Goal: Information Seeking & Learning: Check status

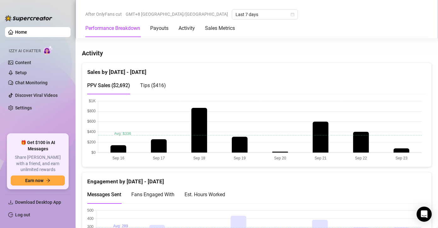
scroll to position [380, 0]
click at [222, 175] on div "Engagement by [DATE] - [DATE]" at bounding box center [256, 179] width 339 height 14
click at [283, 173] on div "Engagement by [DATE] - [DATE]" at bounding box center [256, 179] width 339 height 14
click at [152, 87] on span "Tips ( $416 )" at bounding box center [153, 85] width 26 height 6
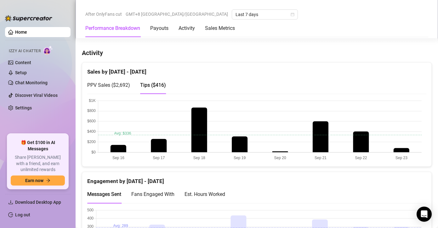
click at [117, 83] on span "PPV Sales ( $2,692 )" at bounding box center [108, 85] width 43 height 6
click at [367, 144] on canvas at bounding box center [254, 130] width 334 height 63
click at [362, 144] on canvas at bounding box center [254, 130] width 334 height 63
click at [154, 86] on span "Tips ( $416 )" at bounding box center [153, 85] width 26 height 6
click at [361, 153] on canvas at bounding box center [254, 130] width 334 height 63
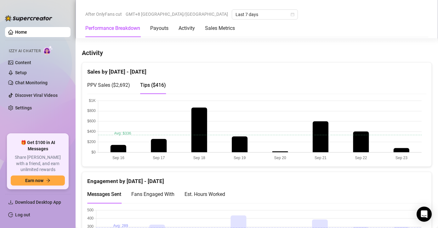
click at [120, 83] on span "PPV Sales ( $2,692 )" at bounding box center [108, 85] width 43 height 6
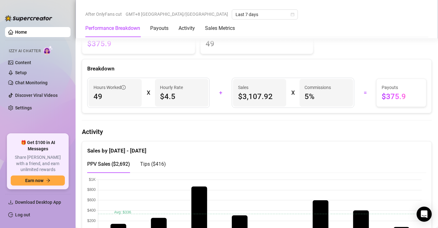
scroll to position [303, 0]
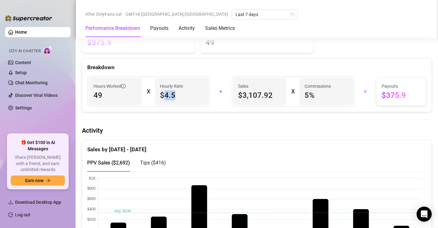
drag, startPoint x: 163, startPoint y: 93, endPoint x: 174, endPoint y: 96, distance: 11.2
click at [174, 96] on span "$4.5" at bounding box center [181, 95] width 43 height 10
click at [175, 97] on span "$4.5" at bounding box center [181, 95] width 43 height 10
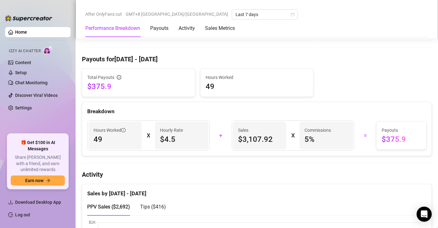
scroll to position [258, 0]
click at [308, 138] on span "5 %" at bounding box center [326, 140] width 43 height 10
click at [310, 140] on span "5 %" at bounding box center [326, 140] width 43 height 10
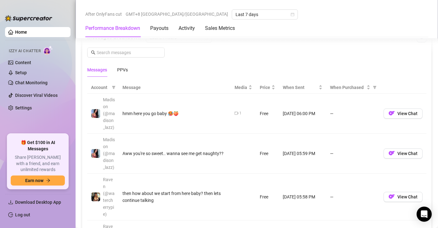
scroll to position [636, 0]
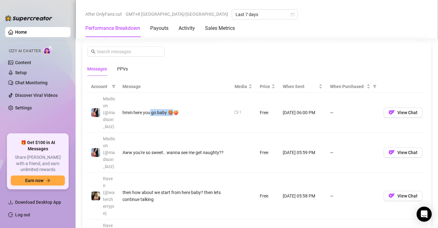
drag, startPoint x: 150, startPoint y: 111, endPoint x: 192, endPoint y: 121, distance: 43.4
click at [192, 121] on td "hmm here you go baby 🥵🍑" at bounding box center [175, 113] width 112 height 40
click at [201, 125] on td "hmm here you go baby 🥵🍑" at bounding box center [175, 113] width 112 height 40
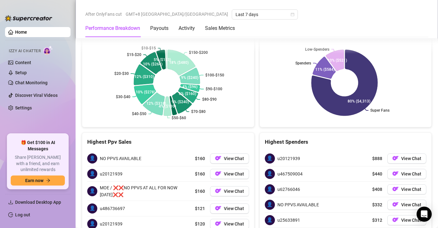
scroll to position [1349, 0]
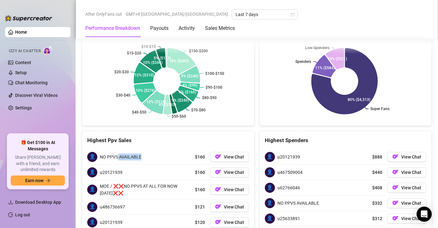
drag, startPoint x: 117, startPoint y: 114, endPoint x: 160, endPoint y: 118, distance: 42.7
click at [160, 150] on div "👤 NO PPVS AVAILABLE $160 View Chat" at bounding box center [168, 157] width 162 height 15
drag, startPoint x: 160, startPoint y: 118, endPoint x: 166, endPoint y: 118, distance: 5.7
click at [161, 150] on div "👤 NO PPVS AVAILABLE $160 View Chat" at bounding box center [168, 157] width 162 height 15
drag, startPoint x: 284, startPoint y: 115, endPoint x: 310, endPoint y: 117, distance: 25.9
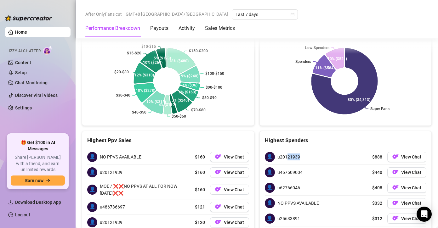
click at [307, 150] on div "👤 u20121939 $888 View Chat" at bounding box center [346, 157] width 162 height 15
click at [311, 150] on div "👤 u20121939 $888 View Chat" at bounding box center [346, 157] width 162 height 15
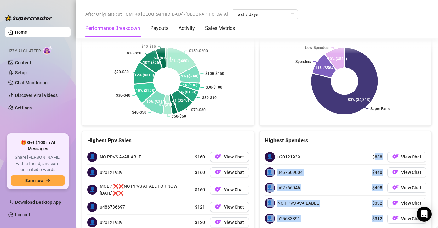
drag, startPoint x: 369, startPoint y: 115, endPoint x: 373, endPoint y: 197, distance: 81.7
click at [378, 193] on div "👤 u20121939 $888 View Chat 👤 u467509004 $440 View Chat 👤 u62766046 $408 View Ch…" at bounding box center [346, 196] width 162 height 92
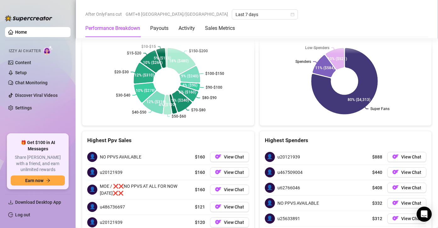
drag, startPoint x: 369, startPoint y: 199, endPoint x: 327, endPoint y: 191, distance: 42.9
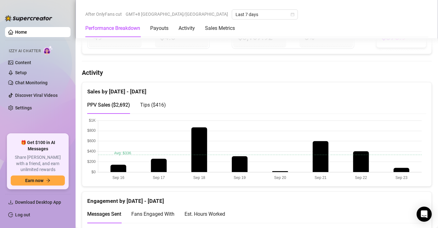
scroll to position [362, 0]
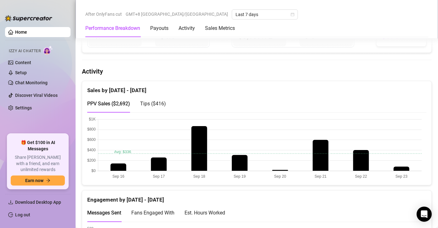
click at [355, 203] on div "Engagement by [DATE] - [DATE]" at bounding box center [256, 198] width 339 height 14
click at [152, 104] on span "Tips ( $416 )" at bounding box center [153, 104] width 26 height 6
click at [114, 106] on span "PPV Sales ( $2,692 )" at bounding box center [108, 104] width 43 height 6
click at [157, 102] on span "Tips ( $416 )" at bounding box center [153, 104] width 26 height 6
click at [106, 105] on span "PPV Sales ( $2,692 )" at bounding box center [108, 104] width 43 height 6
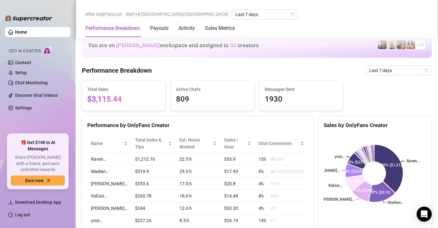
scroll to position [368, 0]
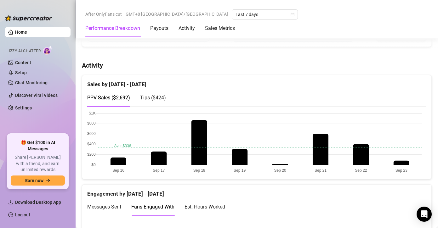
click at [157, 96] on span "Tips ( $424 )" at bounding box center [153, 98] width 26 height 6
click at [160, 97] on span "Tips ( $424 )" at bounding box center [153, 98] width 26 height 6
drag, startPoint x: 354, startPoint y: 194, endPoint x: 403, endPoint y: 163, distance: 58.5
click at [354, 194] on div "Engagement by [DATE] - [DATE]" at bounding box center [256, 192] width 339 height 14
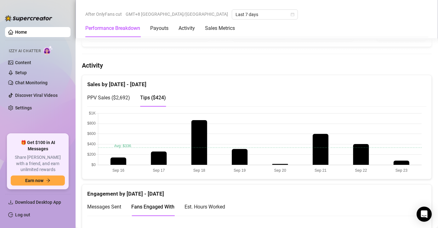
click at [403, 163] on canvas at bounding box center [254, 142] width 334 height 63
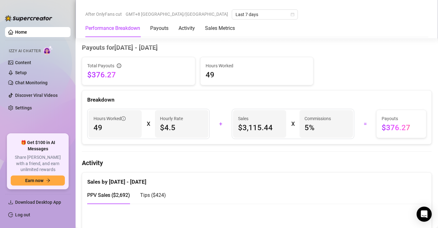
scroll to position [436, 0]
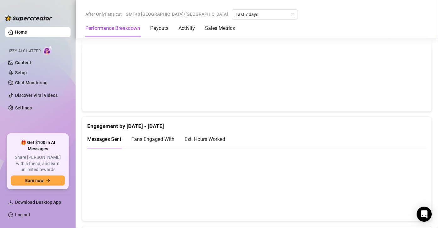
click at [318, 94] on canvas at bounding box center [254, 74] width 334 height 63
click at [320, 92] on canvas at bounding box center [254, 74] width 334 height 63
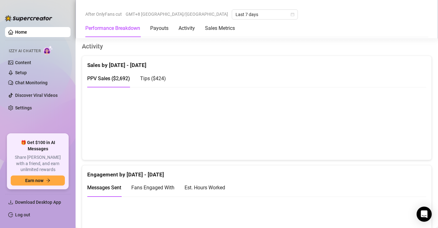
scroll to position [383, 0]
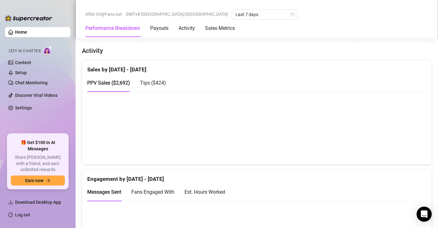
click at [156, 83] on span "Tips ( $424 )" at bounding box center [153, 83] width 26 height 6
click at [318, 150] on canvas at bounding box center [254, 127] width 334 height 63
click at [320, 152] on canvas at bounding box center [254, 127] width 334 height 63
click at [324, 150] on canvas at bounding box center [254, 127] width 334 height 63
click at [320, 147] on canvas at bounding box center [254, 127] width 334 height 63
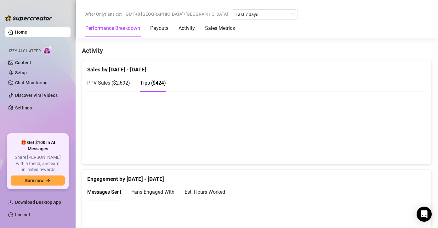
click at [322, 152] on canvas at bounding box center [254, 127] width 334 height 63
click at [123, 86] on div "PPV Sales ( $2,692 )" at bounding box center [108, 83] width 43 height 8
drag, startPoint x: 298, startPoint y: 176, endPoint x: 228, endPoint y: 144, distance: 76.8
click at [293, 174] on div "Engagement by [DATE] - [DATE]" at bounding box center [256, 177] width 339 height 14
click at [156, 81] on span "Tips ( $424 )" at bounding box center [153, 83] width 26 height 6
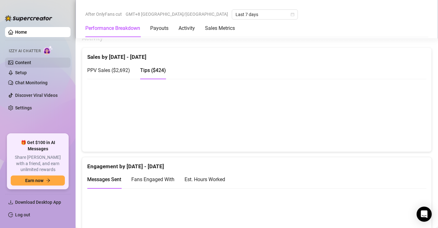
scroll to position [359, 0]
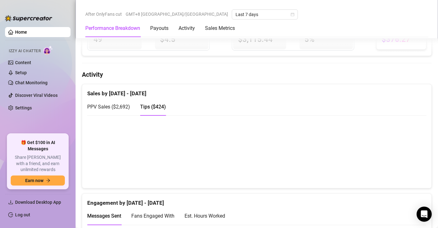
click at [281, 172] on canvas at bounding box center [254, 151] width 334 height 63
click at [282, 173] on canvas at bounding box center [254, 151] width 334 height 63
click at [282, 183] on div at bounding box center [256, 151] width 349 height 73
click at [280, 172] on canvas at bounding box center [254, 151] width 334 height 63
click at [242, 162] on canvas at bounding box center [254, 151] width 334 height 63
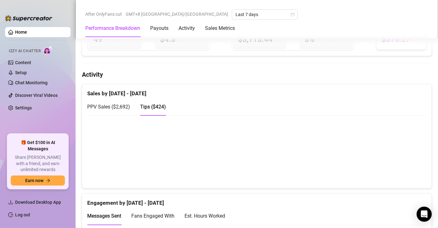
click at [146, 148] on canvas at bounding box center [254, 151] width 334 height 63
click at [199, 147] on canvas at bounding box center [254, 151] width 334 height 63
click at [238, 171] on canvas at bounding box center [254, 151] width 334 height 63
click at [281, 172] on canvas at bounding box center [254, 151] width 334 height 63
click at [283, 173] on canvas at bounding box center [254, 151] width 334 height 63
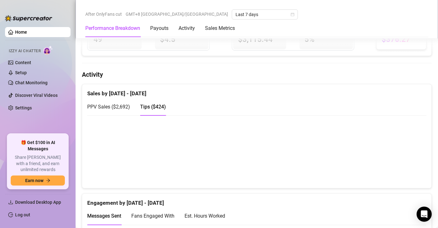
click at [277, 195] on div "Engagement by [DATE] - [DATE]" at bounding box center [256, 201] width 339 height 14
click at [311, 156] on canvas at bounding box center [254, 151] width 334 height 63
click at [283, 174] on canvas at bounding box center [254, 151] width 334 height 63
click at [282, 172] on canvas at bounding box center [254, 151] width 334 height 63
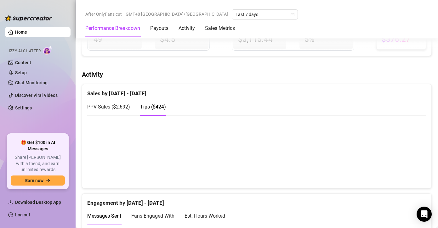
click at [282, 172] on canvas at bounding box center [254, 151] width 334 height 63
click at [282, 173] on canvas at bounding box center [254, 151] width 334 height 63
click at [281, 175] on canvas at bounding box center [254, 151] width 334 height 63
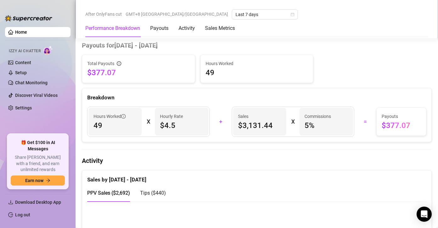
scroll to position [276, 0]
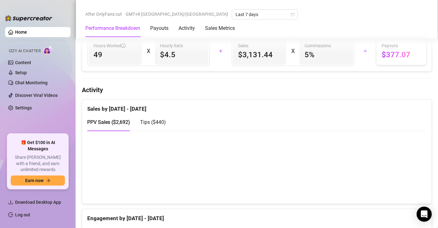
click at [161, 120] on span "Tips ( $440 )" at bounding box center [153, 122] width 26 height 6
drag, startPoint x: 276, startPoint y: 187, endPoint x: 280, endPoint y: 187, distance: 4.1
click at [276, 187] on canvas at bounding box center [254, 167] width 334 height 63
drag, startPoint x: 367, startPoint y: 193, endPoint x: 363, endPoint y: 189, distance: 5.6
click at [367, 193] on canvas at bounding box center [254, 167] width 334 height 63
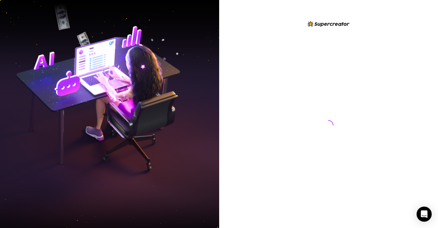
click at [112, 73] on img at bounding box center [109, 114] width 219 height 275
click at [252, 103] on div at bounding box center [328, 114] width 219 height 228
click at [260, 113] on div at bounding box center [328, 119] width 140 height 198
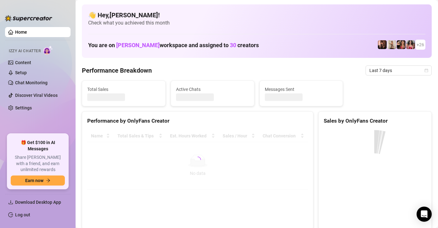
click at [200, 123] on div "Performance by OnlyFans Creator" at bounding box center [197, 121] width 221 height 9
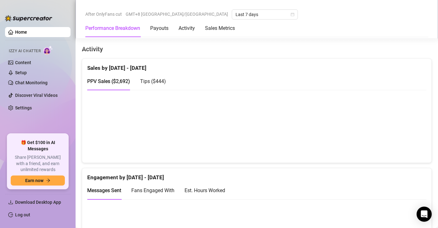
scroll to position [377, 0]
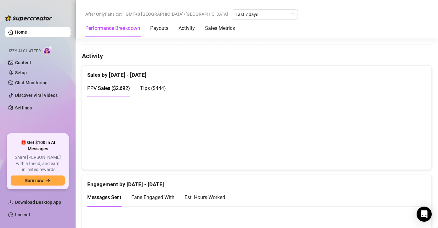
click at [162, 92] on div "Tips ( $444 )" at bounding box center [153, 88] width 26 height 18
click at [319, 196] on div "Messages Sent Fans Engaged With Est. Hours Worked" at bounding box center [256, 198] width 339 height 18
click at [122, 88] on span "PPV Sales ( $2,692 )" at bounding box center [108, 88] width 43 height 6
click at [156, 88] on span "Tips ( $444 )" at bounding box center [153, 88] width 26 height 6
click at [111, 89] on span "PPV Sales ( $2,692 )" at bounding box center [108, 88] width 43 height 6
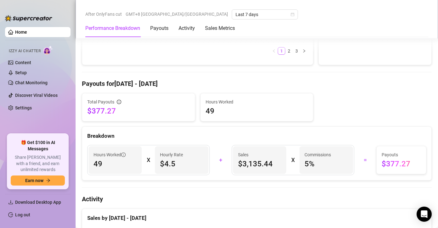
scroll to position [132, 0]
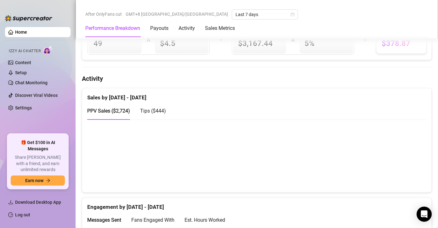
scroll to position [365, 0]
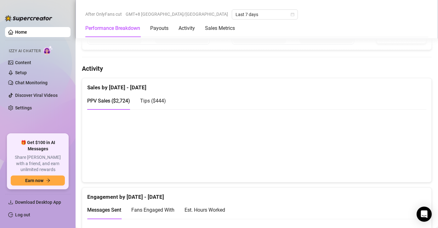
click at [146, 100] on span "Tips ( $444 )" at bounding box center [153, 101] width 26 height 6
click at [226, 197] on div "Engagement by [DATE] - [DATE]" at bounding box center [256, 195] width 339 height 14
drag, startPoint x: 370, startPoint y: 194, endPoint x: 296, endPoint y: 197, distance: 74.1
click at [365, 194] on div "Engagement by [DATE] - [DATE]" at bounding box center [256, 195] width 339 height 14
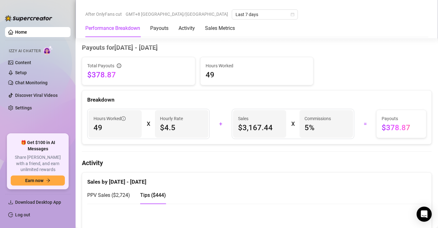
scroll to position [327, 0]
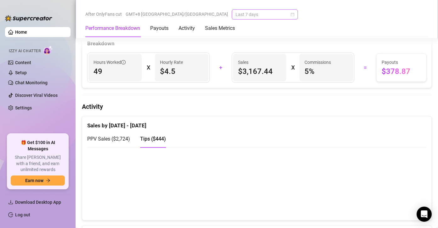
click at [236, 15] on span "Last 7 days" at bounding box center [265, 14] width 59 height 9
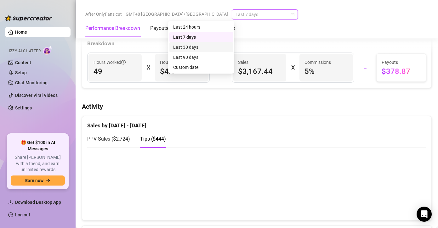
click at [190, 47] on div "Last 30 days" at bounding box center [201, 47] width 56 height 7
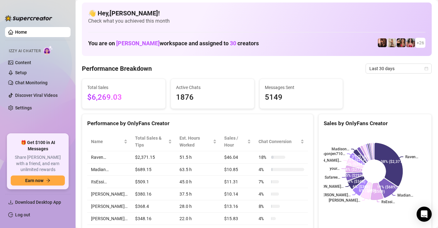
scroll to position [0, 0]
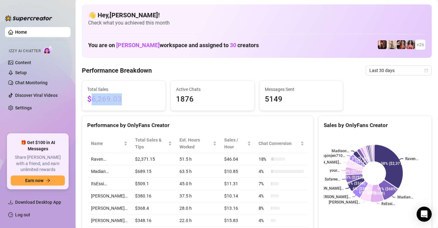
drag, startPoint x: 90, startPoint y: 97, endPoint x: 134, endPoint y: 100, distance: 44.9
click at [134, 100] on span "$6,269.03" at bounding box center [123, 100] width 73 height 12
click at [135, 100] on span "$6,269.03" at bounding box center [123, 100] width 73 height 12
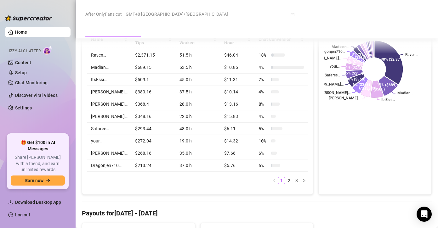
scroll to position [103, 0]
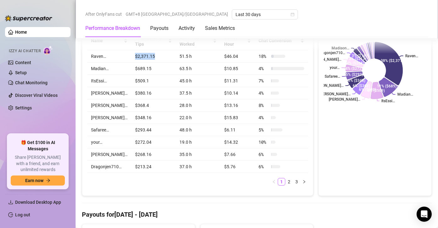
drag, startPoint x: 128, startPoint y: 56, endPoint x: 153, endPoint y: 57, distance: 25.2
click at [153, 57] on td "$2,371.15" at bounding box center [153, 56] width 44 height 12
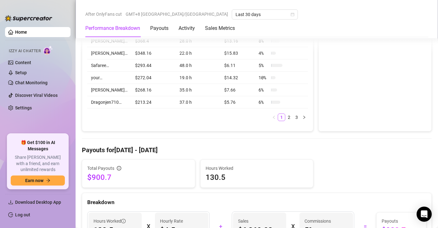
scroll to position [256, 0]
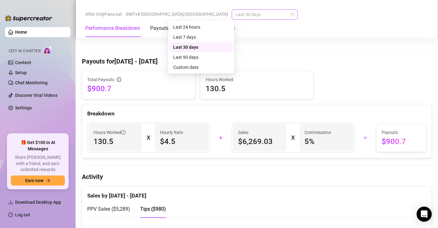
click at [236, 16] on span "Last 30 days" at bounding box center [265, 14] width 59 height 9
click at [210, 37] on div "Last 7 days" at bounding box center [201, 37] width 56 height 7
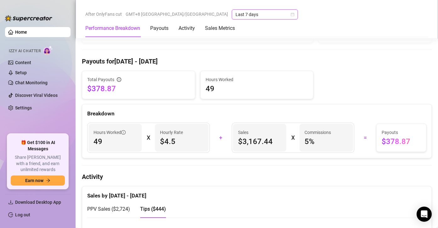
click at [258, 50] on div at bounding box center [257, 50] width 350 height 0
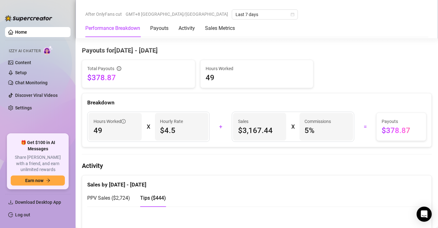
scroll to position [278, 0]
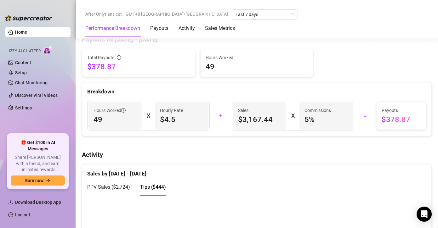
click at [173, 93] on div "Breakdown" at bounding box center [256, 92] width 339 height 9
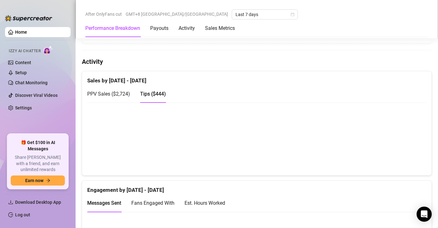
scroll to position [372, 0]
drag, startPoint x: 133, startPoint y: 79, endPoint x: 148, endPoint y: 80, distance: 15.2
click at [148, 80] on div "Sales by [DATE] - [DATE]" at bounding box center [256, 78] width 339 height 14
click at [149, 80] on div "Sales by [DATE] - [DATE]" at bounding box center [256, 78] width 339 height 14
click at [122, 95] on span "PPV Sales ( $2,724 )" at bounding box center [108, 94] width 43 height 6
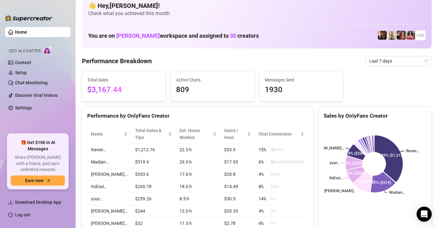
scroll to position [0, 0]
